Goal: Task Accomplishment & Management: Complete application form

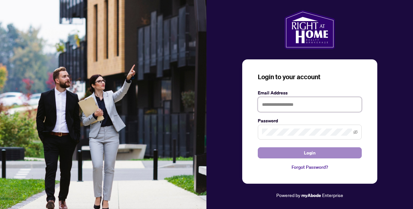
type input "**********"
click at [294, 154] on button "Login" at bounding box center [309, 152] width 104 height 11
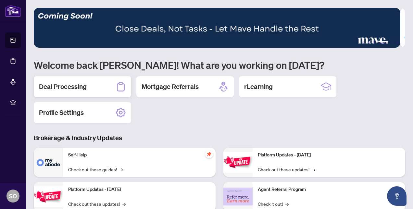
click at [49, 91] on div "Deal Processing" at bounding box center [82, 86] width 97 height 21
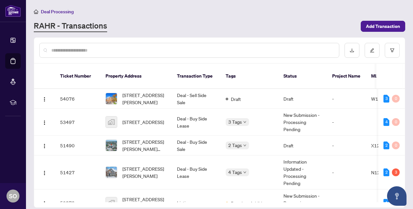
click at [114, 48] on input "text" at bounding box center [192, 50] width 282 height 7
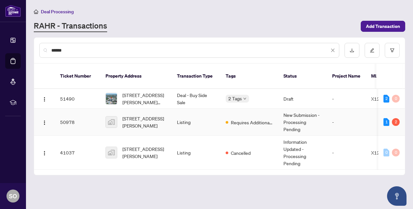
type input "******"
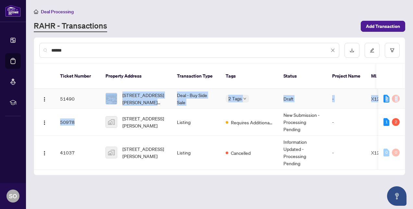
drag, startPoint x: 75, startPoint y: 110, endPoint x: 87, endPoint y: 89, distance: 23.8
click at [87, 89] on tbody "51490 [STREET_ADDRESS][PERSON_NAME][PERSON_NAME] Deal - Buy Side Sale 2 Tags Dr…" at bounding box center [354, 129] width 640 height 81
drag, startPoint x: 87, startPoint y: 89, endPoint x: 82, endPoint y: 114, distance: 25.7
click at [82, 114] on td "50978" at bounding box center [77, 122] width 45 height 27
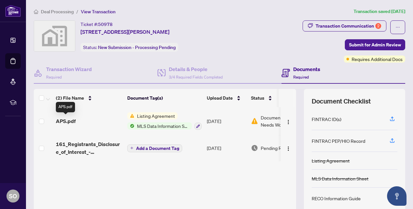
click at [67, 122] on span "APS.pdf" at bounding box center [66, 121] width 20 height 8
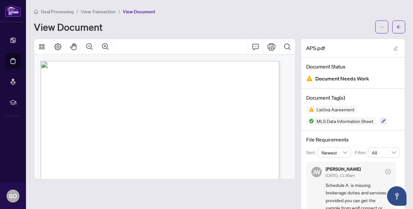
click at [46, 13] on span "Deal Processing" at bounding box center [57, 12] width 33 height 6
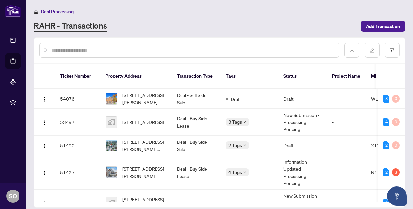
click at [114, 49] on input "text" at bounding box center [192, 50] width 282 height 7
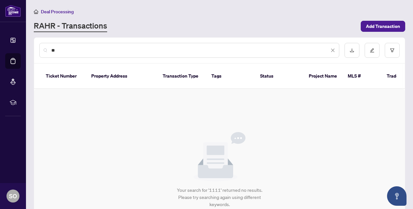
type input "*"
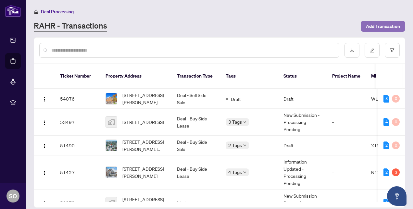
click at [382, 25] on span "Add Transaction" at bounding box center [382, 26] width 34 height 10
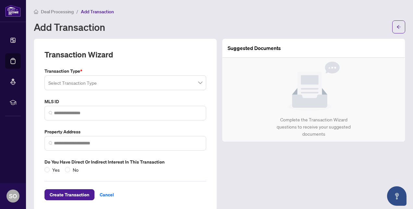
click at [64, 86] on input "search" at bounding box center [122, 84] width 148 height 14
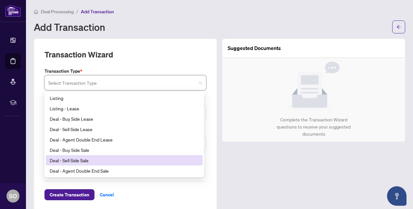
click at [75, 162] on div "Deal - Sell Side Sale" at bounding box center [124, 160] width 149 height 7
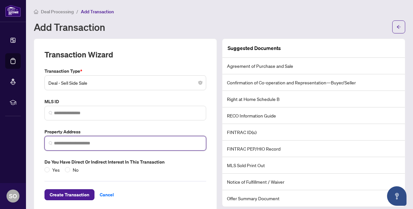
click at [67, 140] on input "search" at bounding box center [128, 143] width 148 height 7
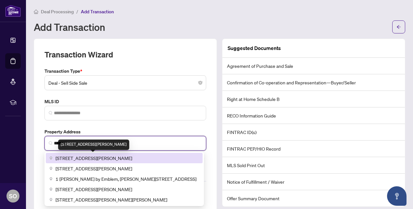
click at [75, 156] on span "[STREET_ADDRESS][PERSON_NAME]" at bounding box center [93, 157] width 77 height 7
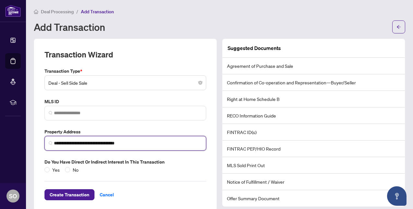
scroll to position [8, 0]
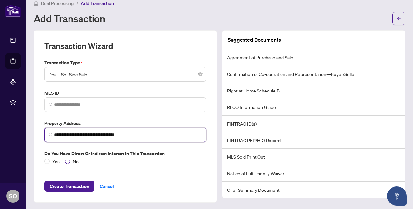
type input "**********"
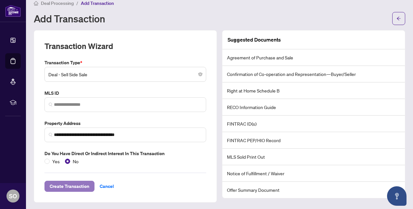
click at [66, 186] on span "Create Transaction" at bounding box center [70, 186] width 40 height 10
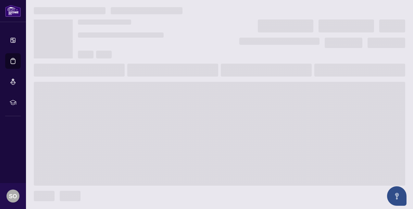
scroll to position [1, 0]
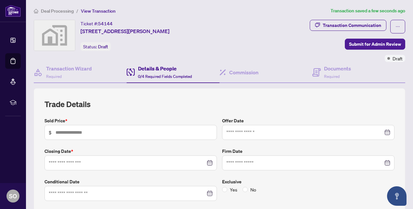
click at [75, 125] on span "$" at bounding box center [130, 132] width 172 height 15
type input "*******"
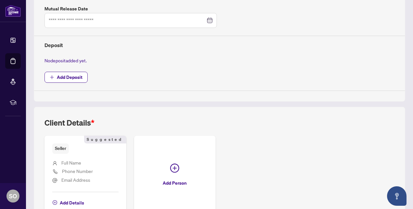
scroll to position [273, 0]
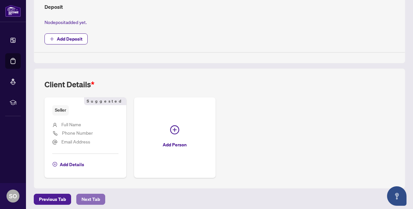
click at [95, 196] on span "Next Tab" at bounding box center [90, 199] width 18 height 10
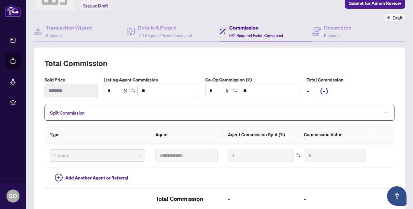
scroll to position [38, 0]
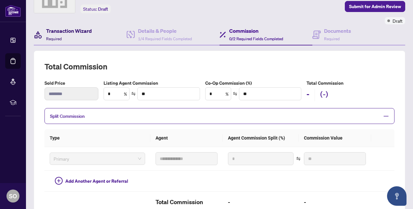
click at [78, 34] on div "Transaction Wizard Required" at bounding box center [69, 34] width 46 height 15
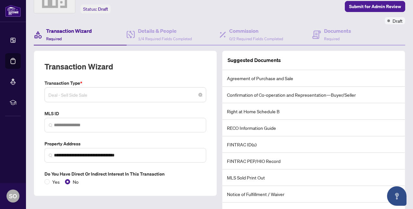
click at [91, 96] on span "Deal - Sell Side Sale" at bounding box center [125, 95] width 154 height 12
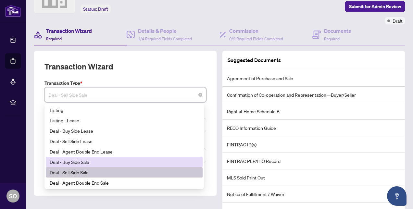
click at [89, 162] on div "Deal - Buy Side Sale" at bounding box center [124, 161] width 149 height 7
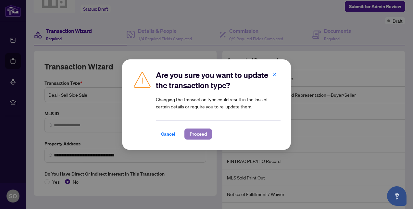
click at [202, 136] on span "Proceed" at bounding box center [197, 134] width 17 height 10
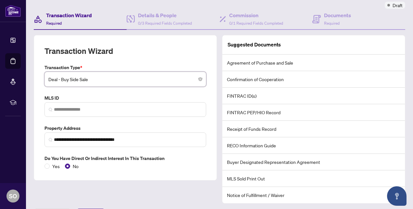
scroll to position [70, 0]
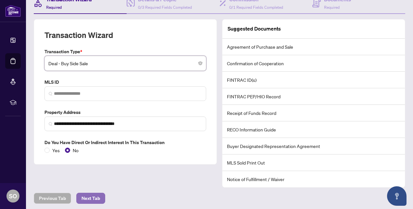
click at [89, 196] on span "Next Tab" at bounding box center [90, 198] width 18 height 10
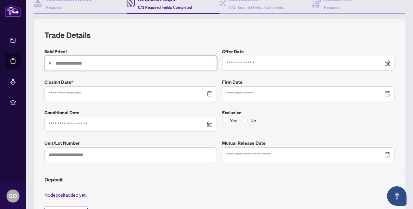
click at [64, 64] on input "text" at bounding box center [133, 63] width 157 height 7
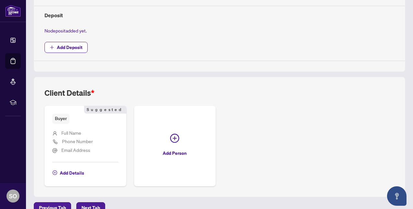
scroll to position [243, 0]
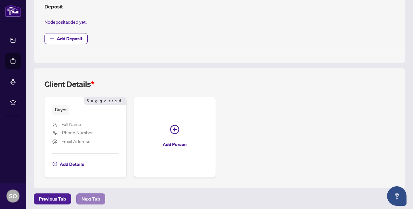
type input "*******"
click at [91, 195] on span "Next Tab" at bounding box center [90, 199] width 18 height 10
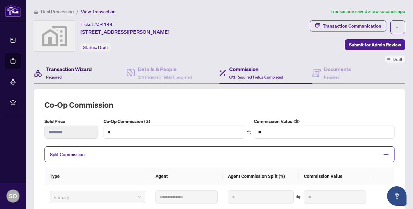
click at [61, 68] on h4 "Transaction Wizard" at bounding box center [69, 69] width 46 height 8
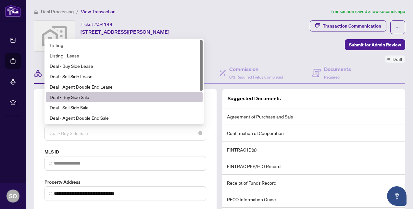
click at [114, 130] on span "Deal - Buy Side Sale" at bounding box center [125, 133] width 154 height 12
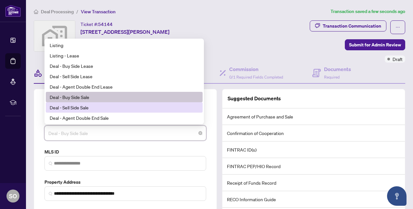
click at [75, 104] on div "Deal - Sell Side Sale" at bounding box center [124, 107] width 149 height 7
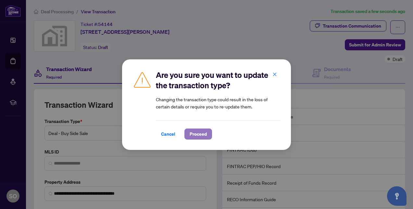
click at [196, 130] on span "Proceed" at bounding box center [197, 134] width 17 height 10
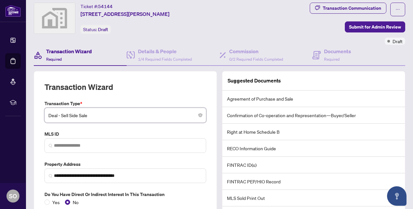
scroll to position [70, 0]
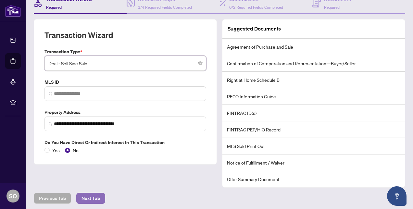
click at [88, 193] on span "Next Tab" at bounding box center [90, 198] width 18 height 10
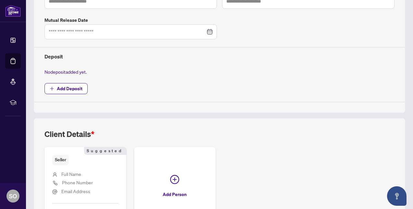
scroll to position [273, 0]
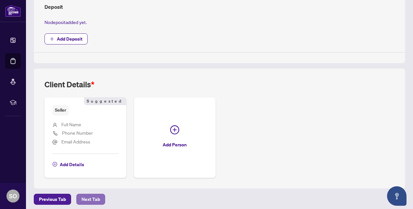
click at [93, 200] on span "Next Tab" at bounding box center [90, 199] width 18 height 10
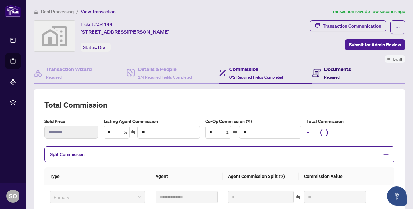
click at [329, 65] on h4 "Documents" at bounding box center [337, 69] width 27 height 8
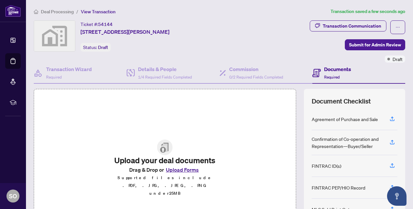
scroll to position [62, 0]
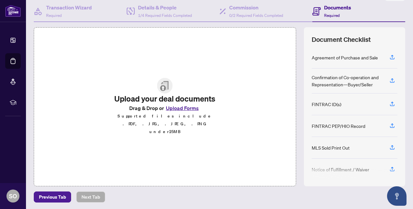
click at [185, 109] on button "Upload Forms" at bounding box center [182, 108] width 37 height 8
